Goal: Task Accomplishment & Management: Manage account settings

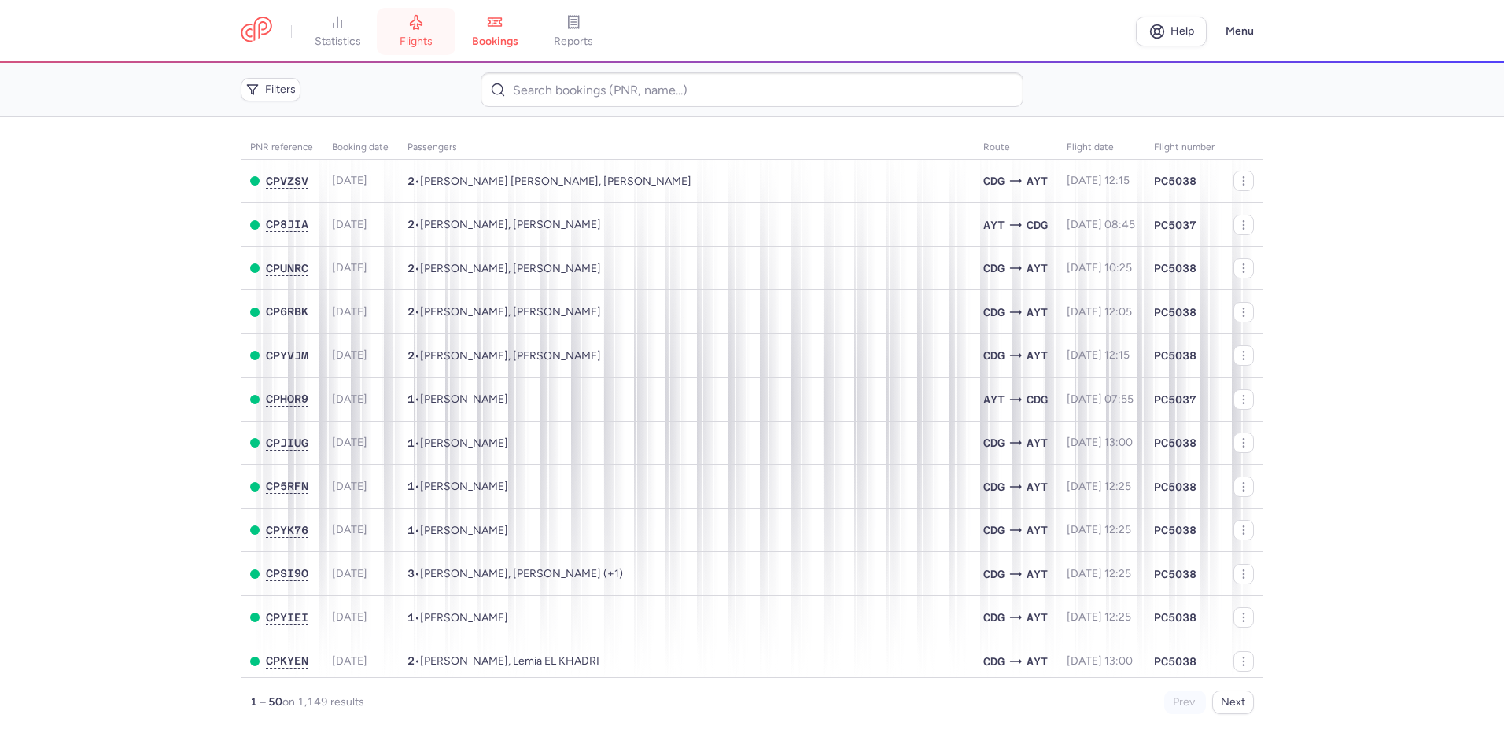
click at [416, 28] on icon at bounding box center [416, 23] width 12 height 14
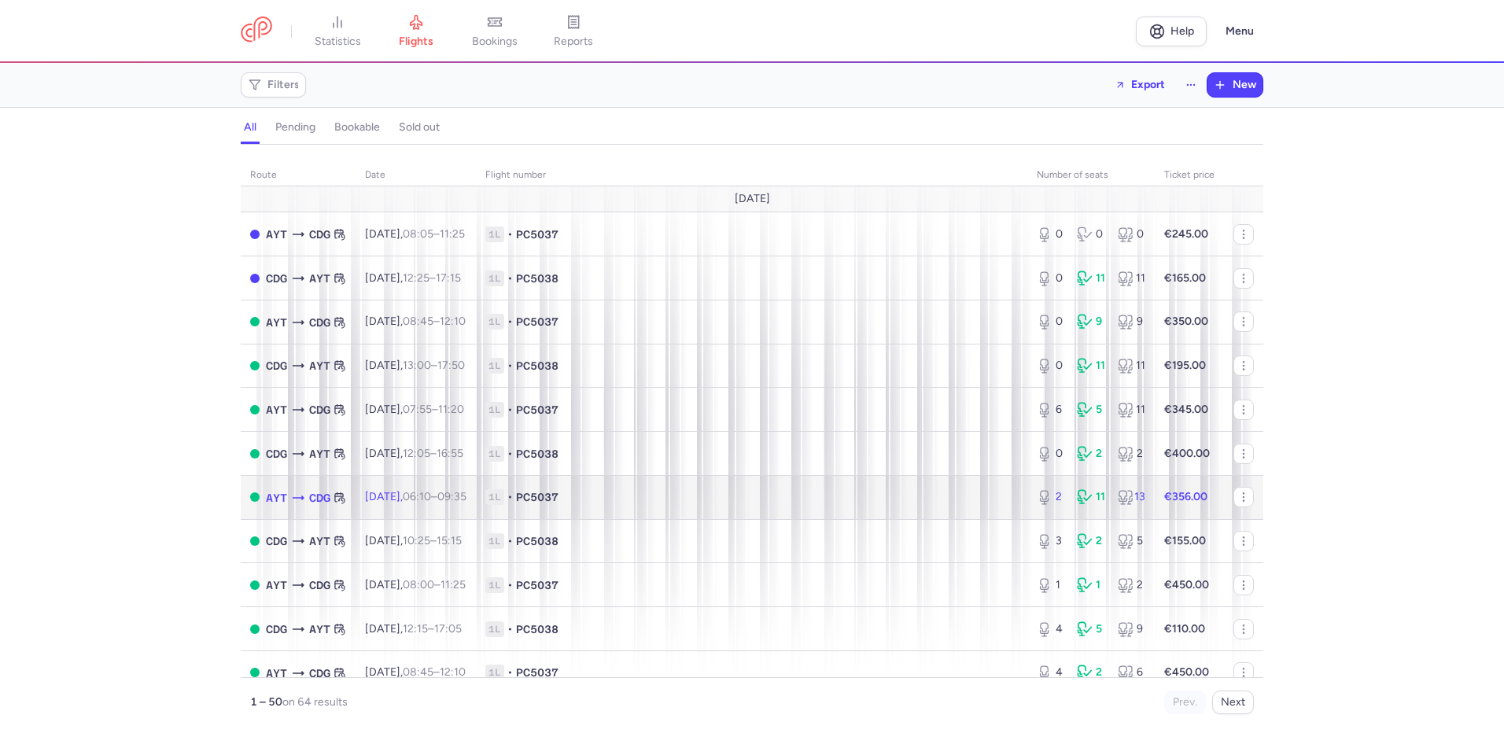
click at [731, 499] on span "1L • PC5037" at bounding box center [751, 497] width 532 height 16
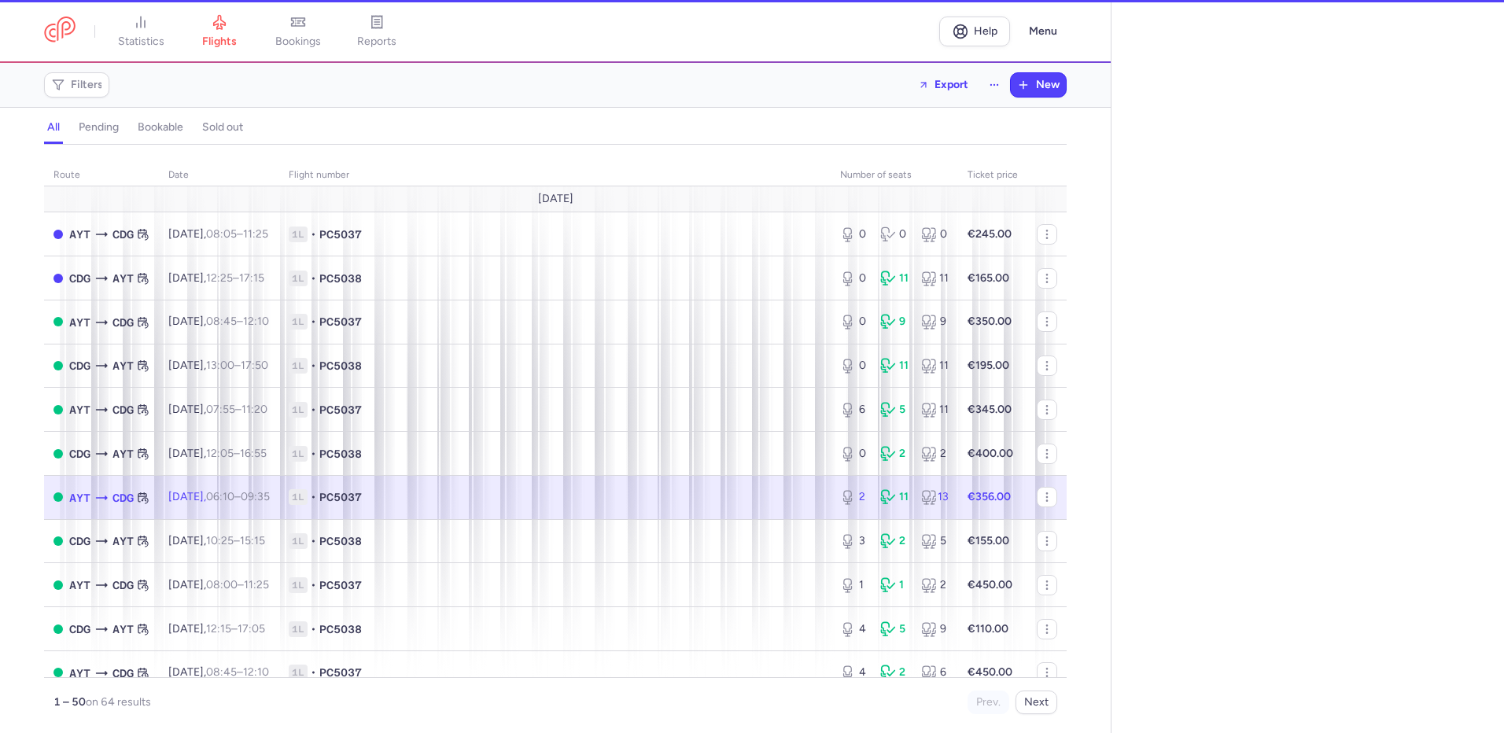
select select "hours"
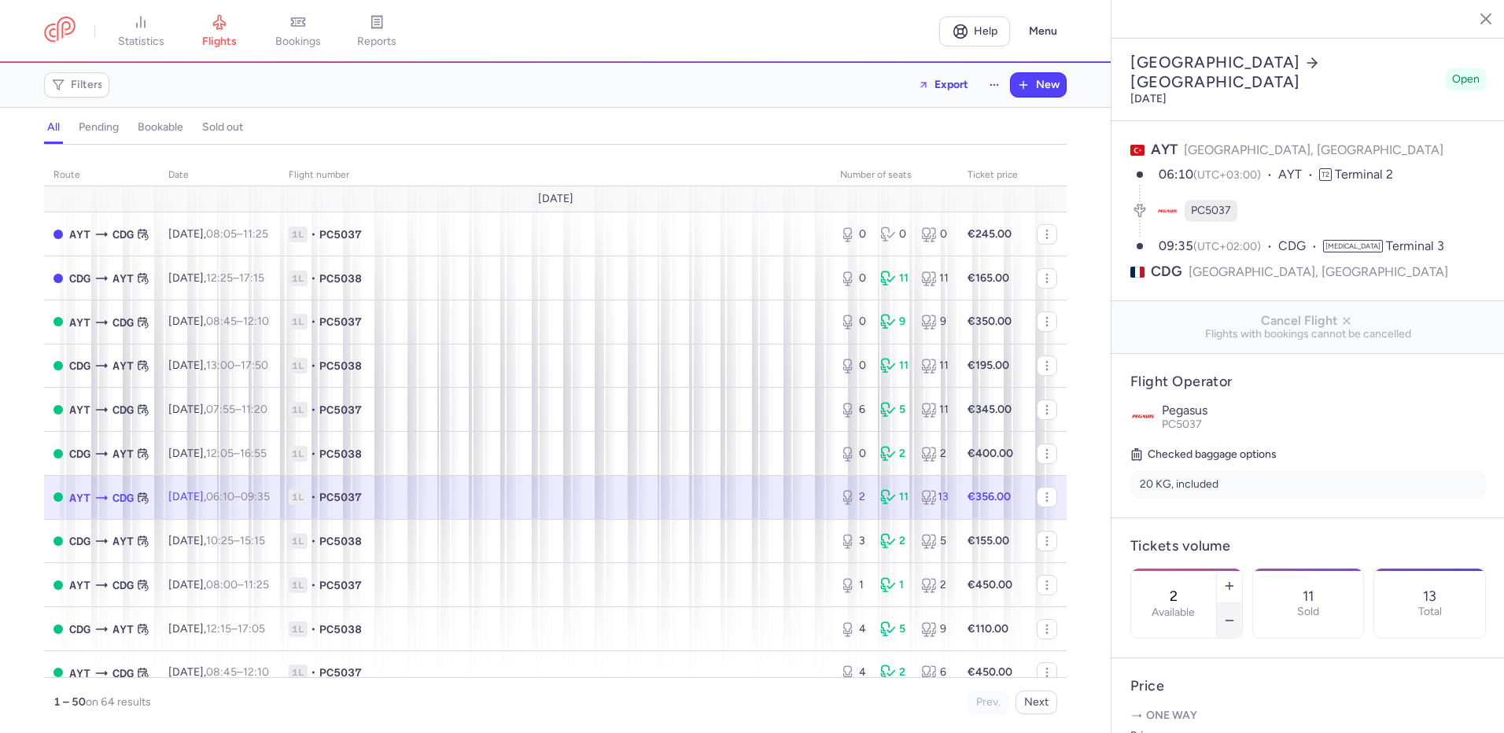
click at [1235, 614] on icon "button" at bounding box center [1229, 620] width 13 height 13
type input "0"
click at [1195, 695] on span "Save changes" at bounding box center [1182, 702] width 78 height 14
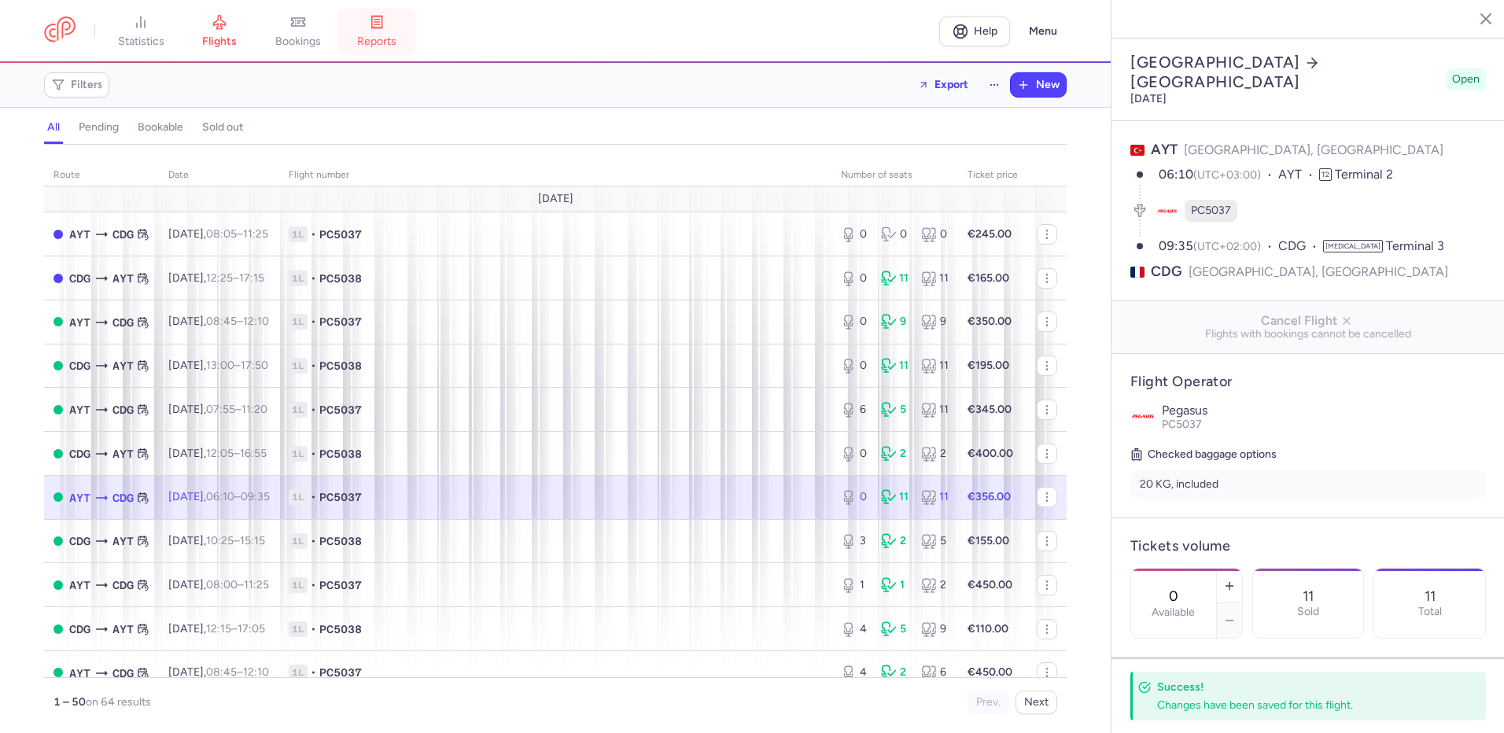
click at [393, 24] on link "reports" at bounding box center [376, 31] width 79 height 35
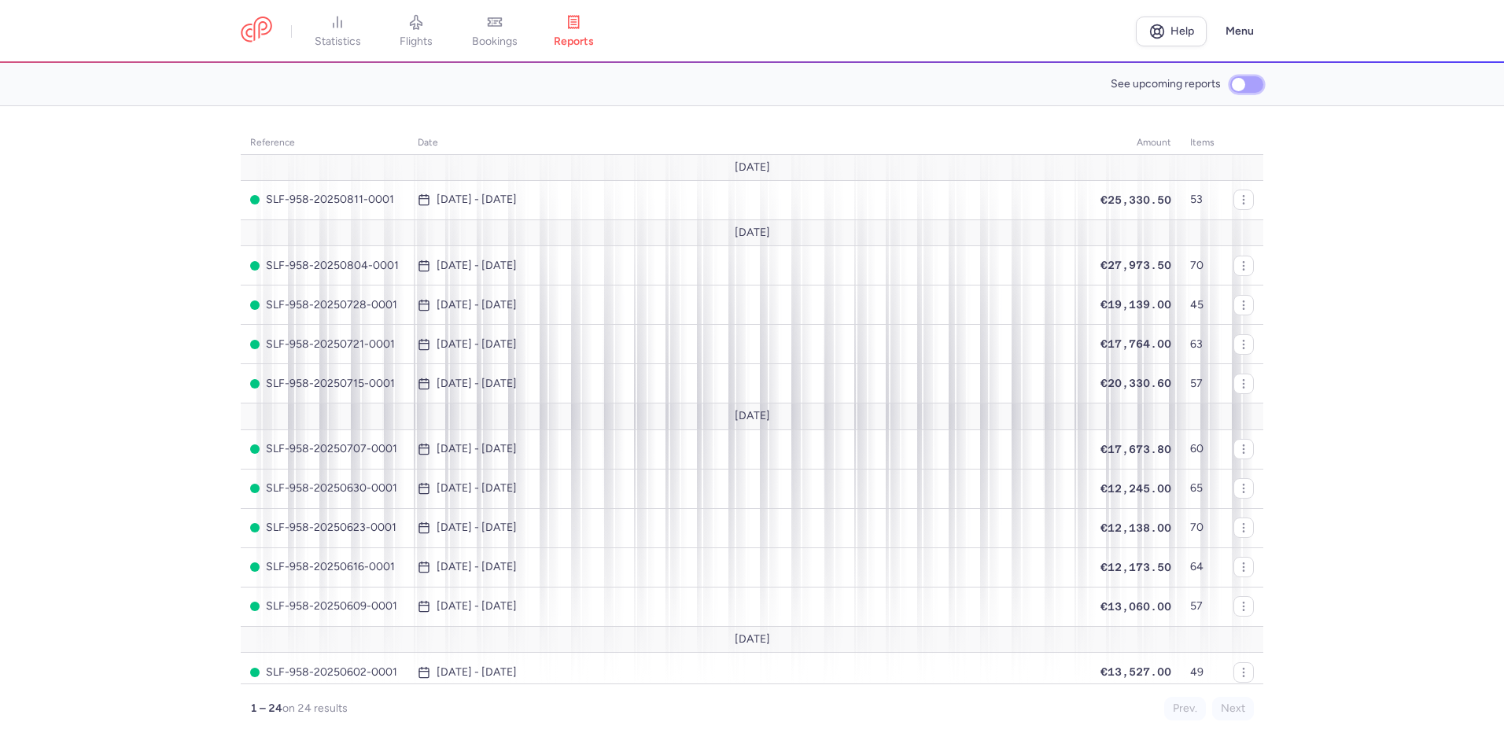
click at [1245, 80] on input "See upcoming reports" at bounding box center [1246, 84] width 33 height 17
checkbox input "true"
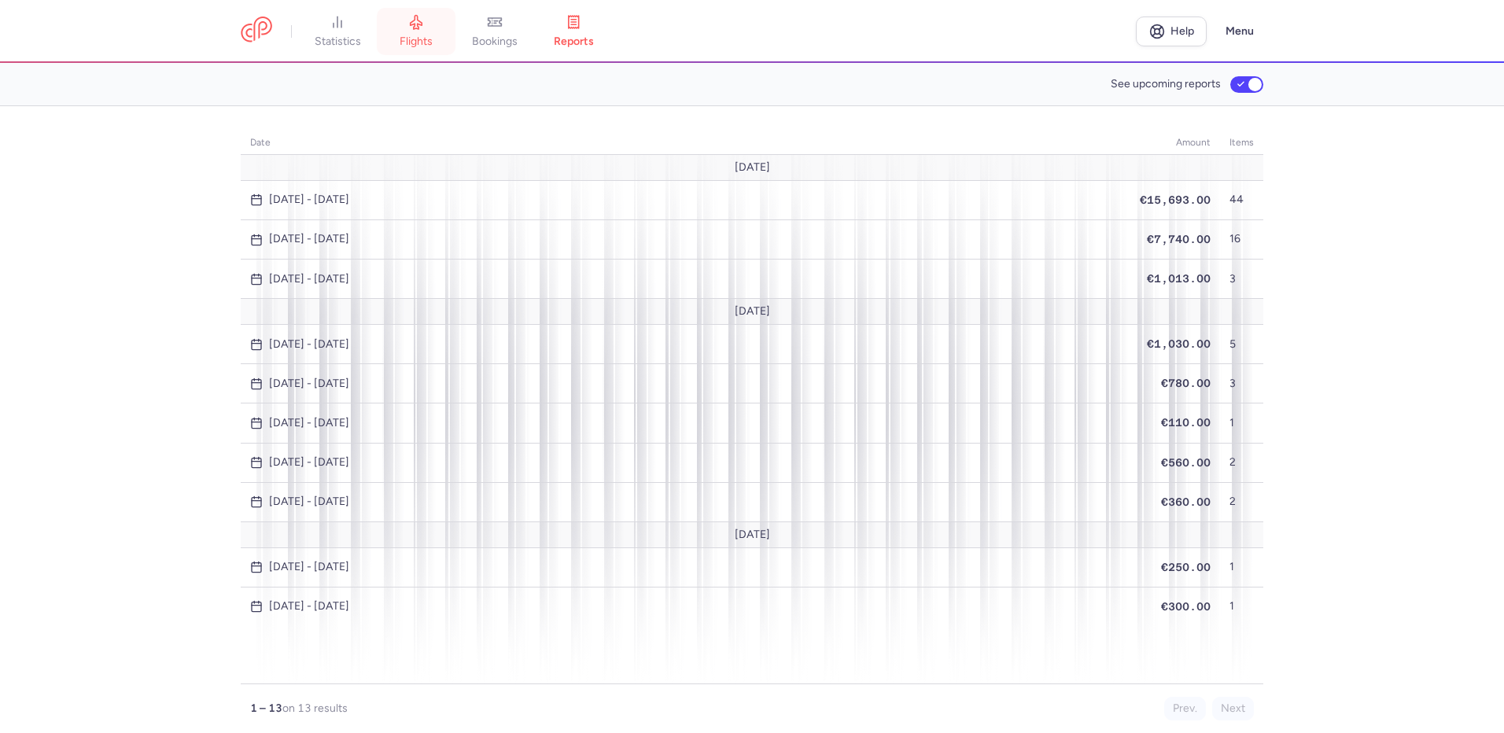
click at [418, 24] on icon at bounding box center [416, 23] width 12 height 14
